Goal: Check status

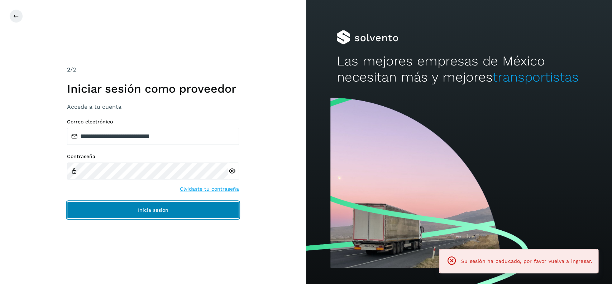
click at [181, 212] on button "Inicia sesión" at bounding box center [153, 210] width 172 height 17
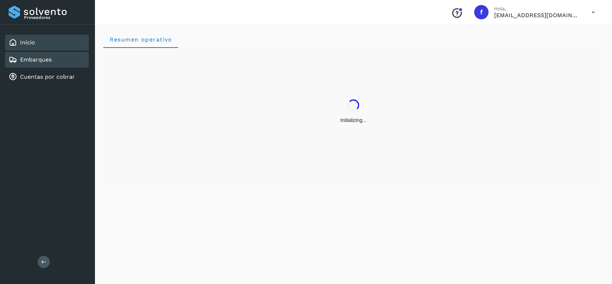
click at [64, 59] on div "Embarques" at bounding box center [47, 60] width 84 height 16
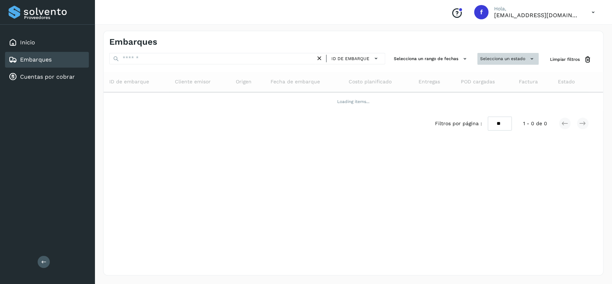
click at [512, 58] on button "Selecciona un estado" at bounding box center [507, 59] width 61 height 12
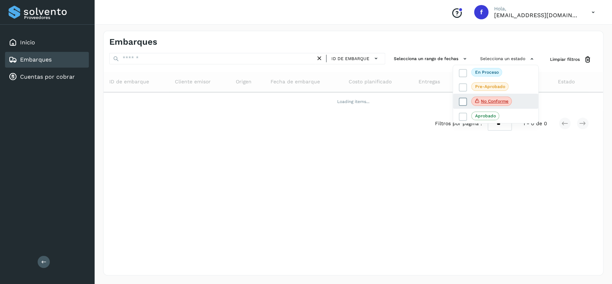
click at [463, 104] on icon at bounding box center [462, 102] width 7 height 7
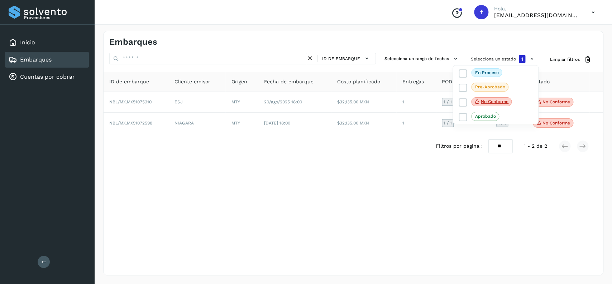
click at [340, 163] on div at bounding box center [306, 142] width 612 height 284
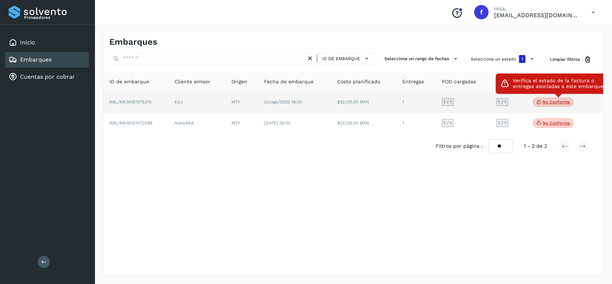
click at [550, 100] on span "No conforme" at bounding box center [553, 102] width 40 height 9
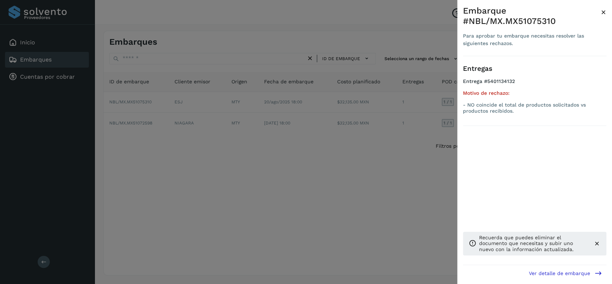
click at [258, 225] on div at bounding box center [306, 142] width 612 height 284
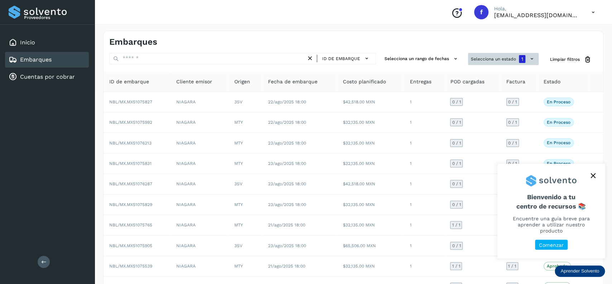
click at [490, 62] on button "Selecciona un estado 1" at bounding box center [503, 59] width 71 height 12
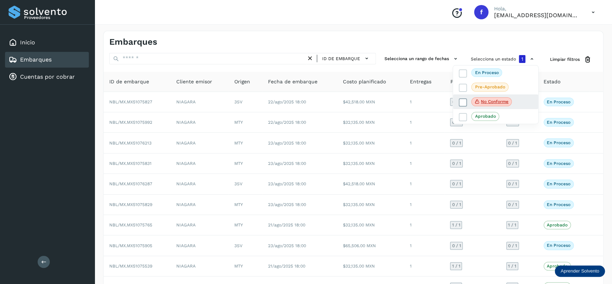
click at [464, 100] on icon at bounding box center [462, 102] width 7 height 7
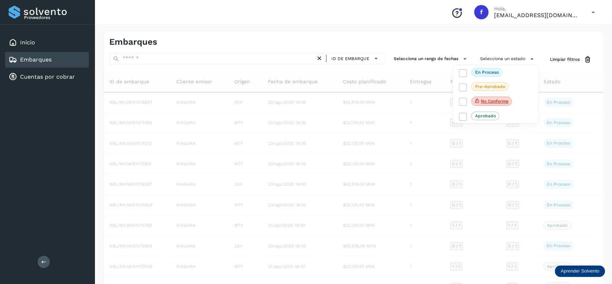
click at [274, 37] on div at bounding box center [306, 142] width 612 height 284
click at [297, 283] on td "21/ago/2025 18:00" at bounding box center [299, 287] width 75 height 20
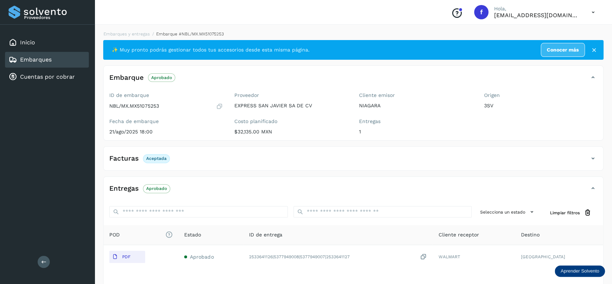
click at [41, 56] on link "Embarques" at bounding box center [36, 59] width 32 height 7
